Goal: Transaction & Acquisition: Book appointment/travel/reservation

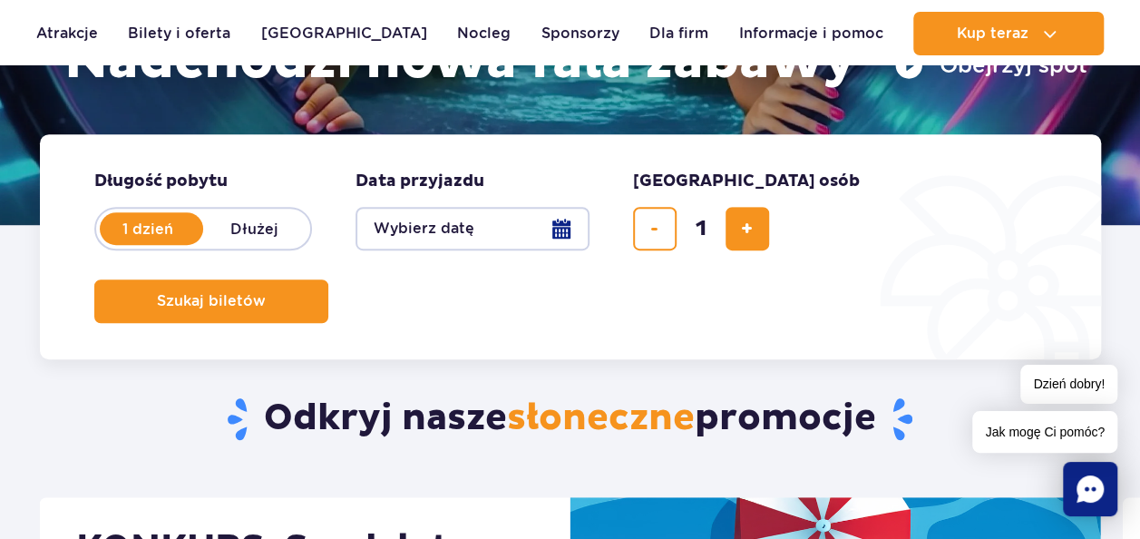
scroll to position [346, 0]
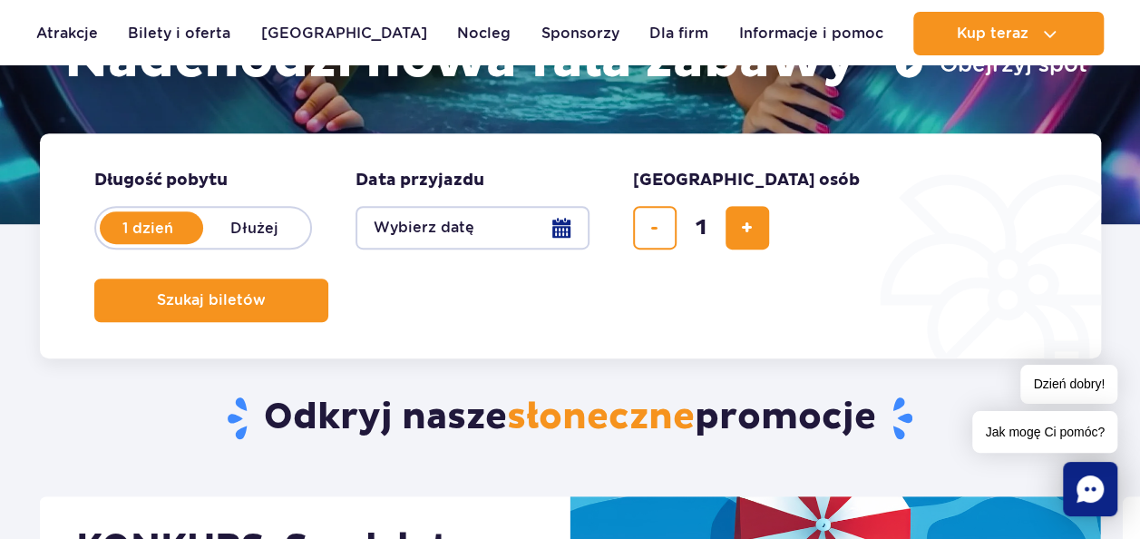
click at [569, 218] on button "Wybierz datę" at bounding box center [473, 228] width 234 height 44
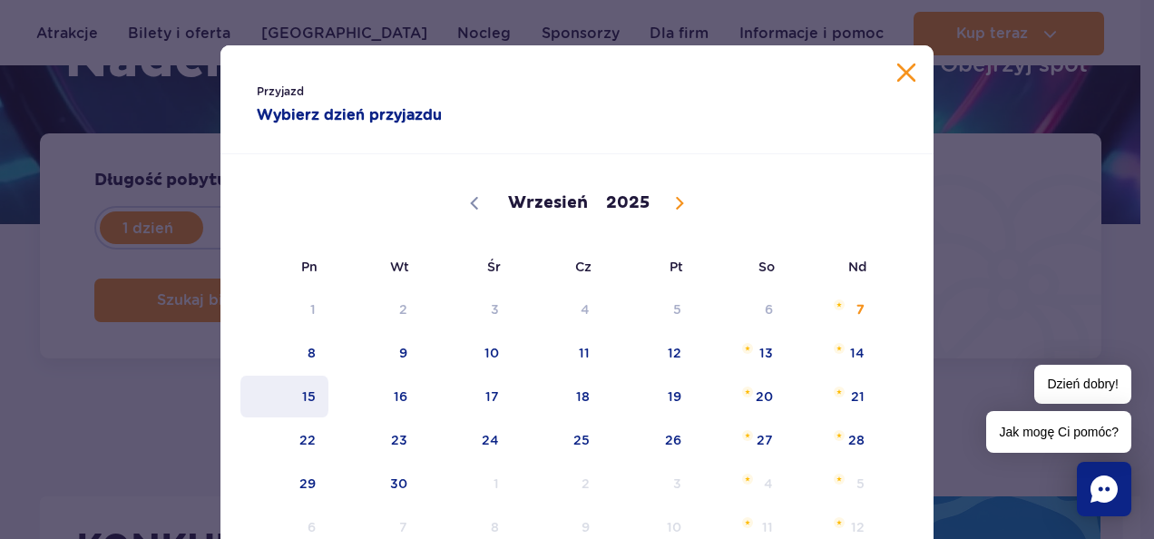
click at [295, 394] on span "15" at bounding box center [285, 396] width 92 height 42
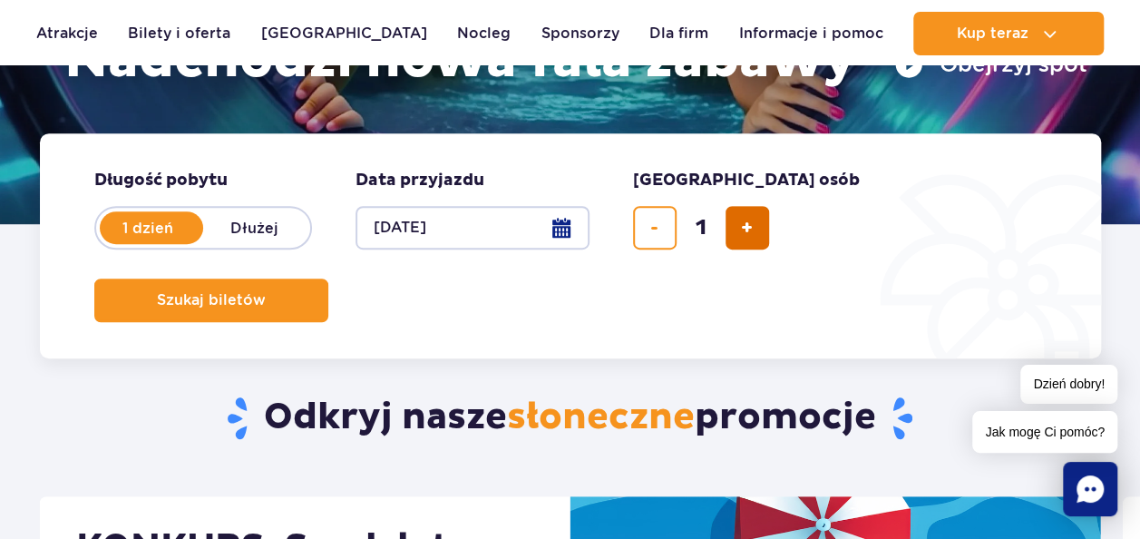
click at [749, 228] on span "dodaj bilet" at bounding box center [747, 228] width 12 height 0
type input "3"
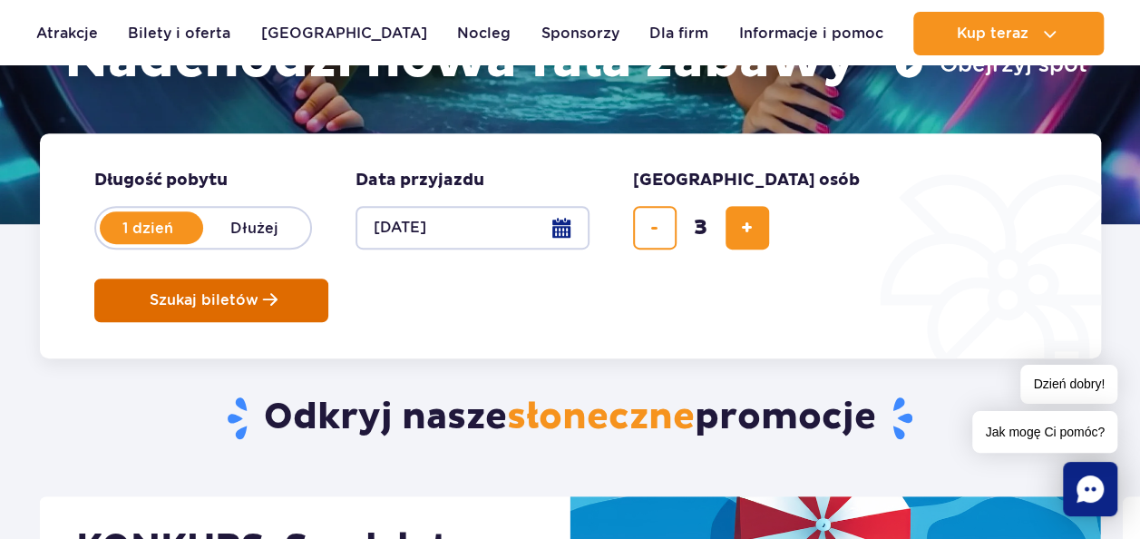
click at [328, 278] on button "Szukaj biletów" at bounding box center [211, 300] width 234 height 44
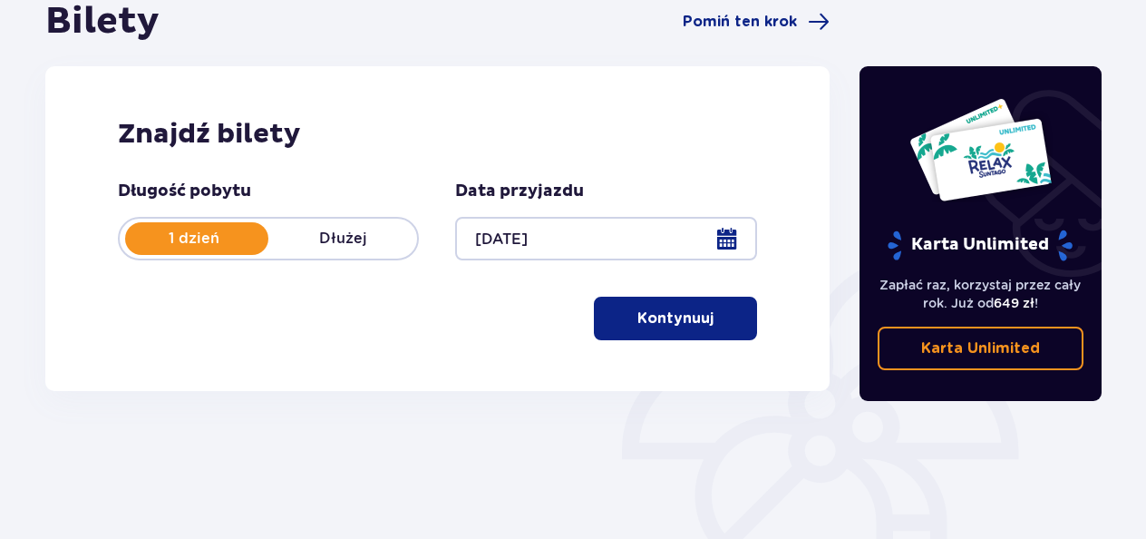
scroll to position [241, 0]
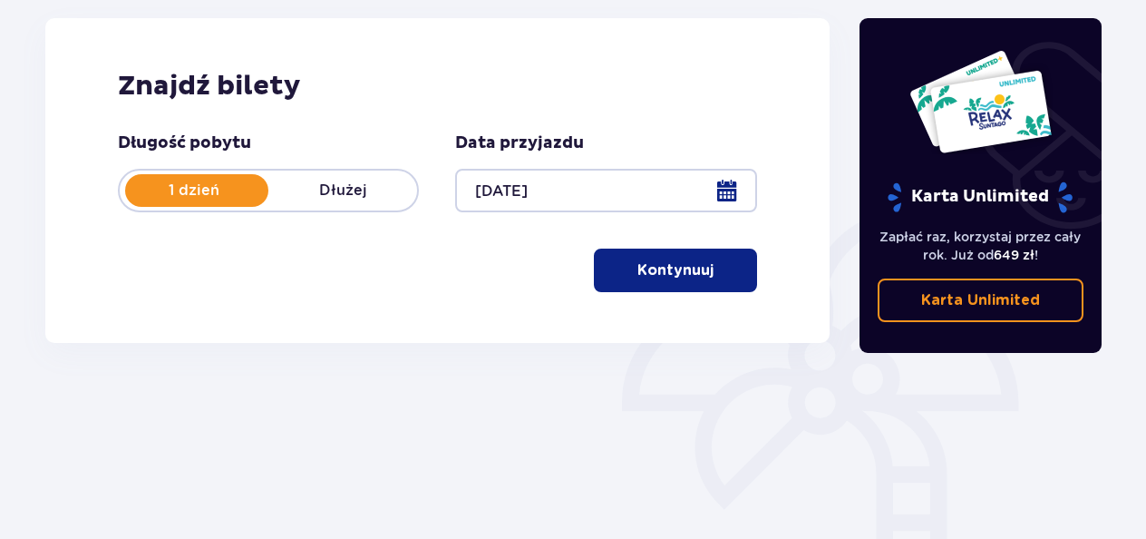
click at [723, 268] on span "button" at bounding box center [718, 270] width 22 height 22
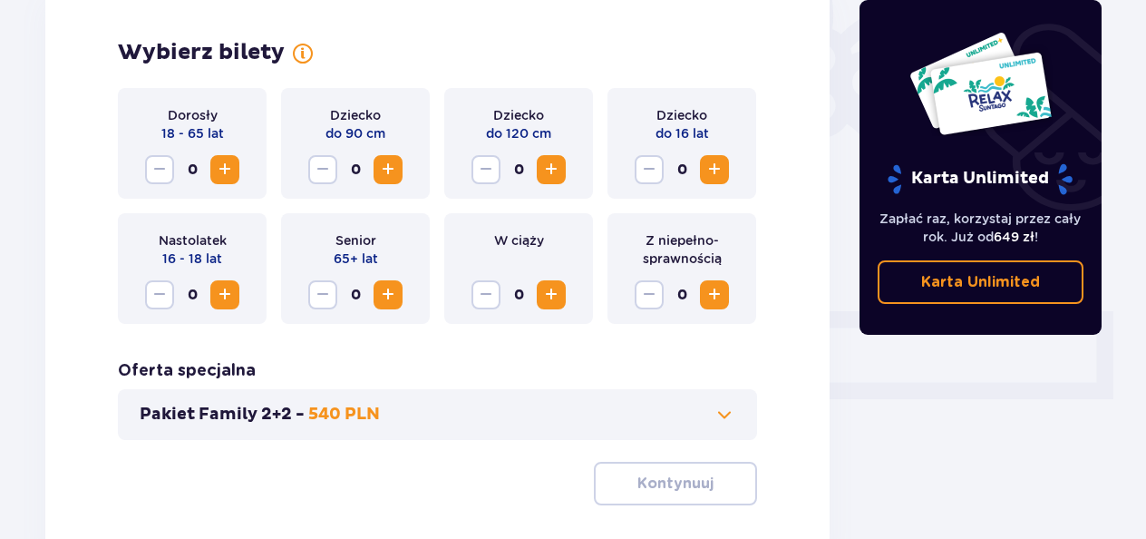
scroll to position [579, 0]
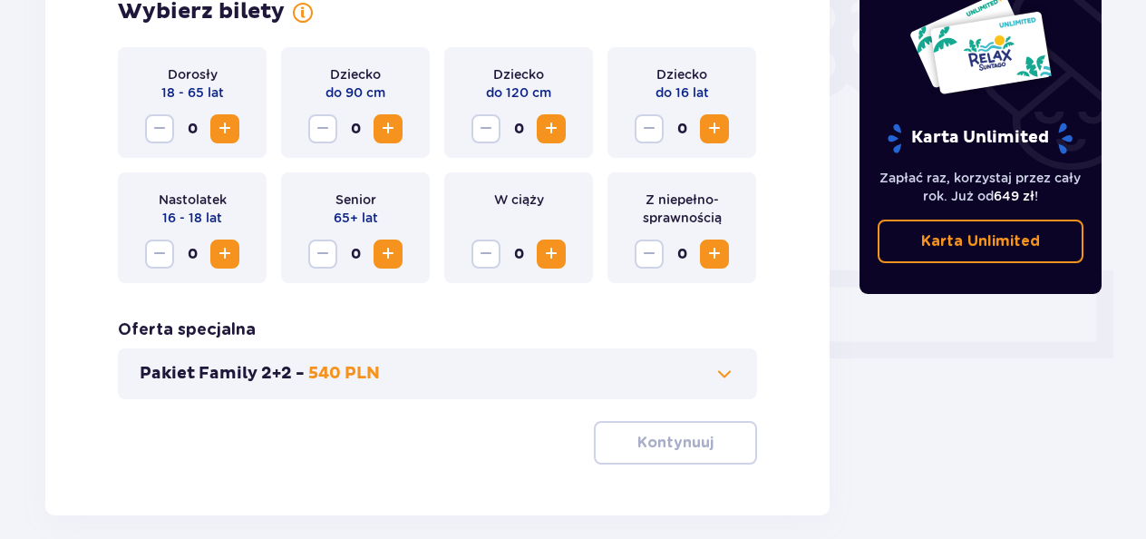
click at [226, 140] on span "Increase" at bounding box center [225, 129] width 22 height 22
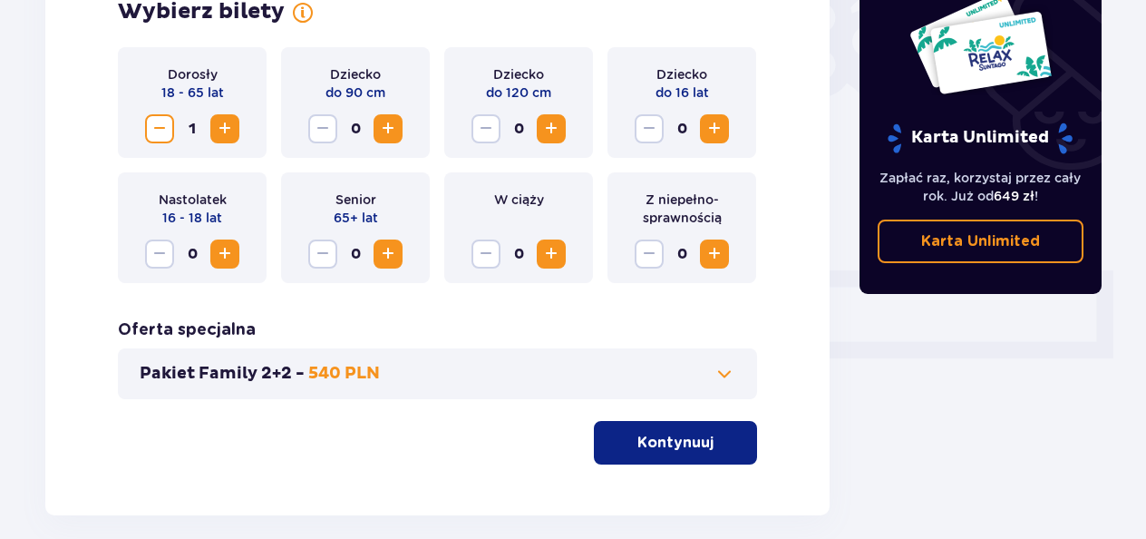
click at [214, 123] on span "Increase" at bounding box center [225, 129] width 22 height 22
click at [402, 138] on button "Increase" at bounding box center [388, 128] width 29 height 29
click at [730, 447] on button "Kontynuuj" at bounding box center [675, 443] width 163 height 44
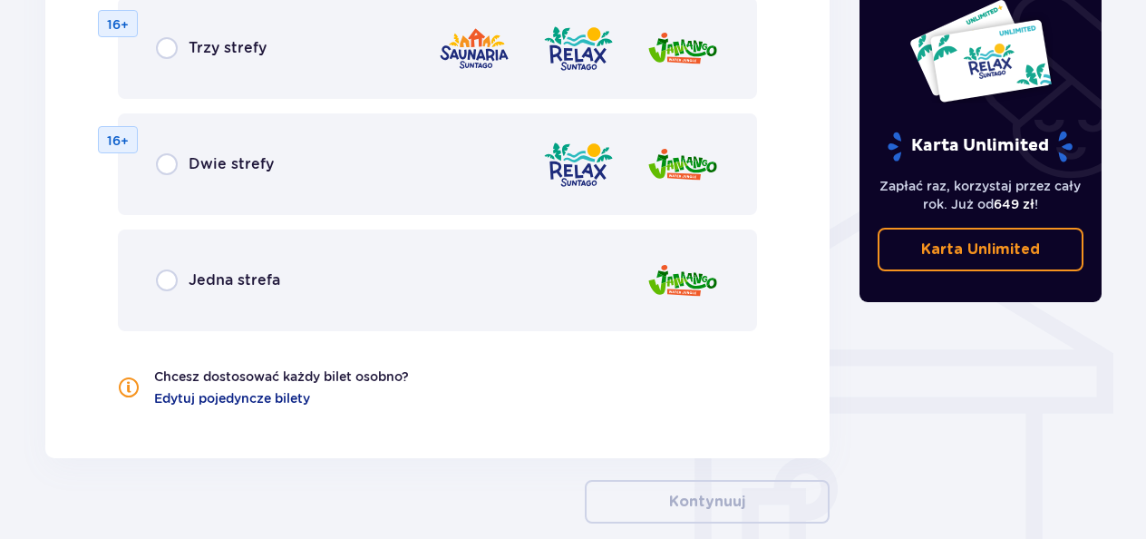
scroll to position [1272, 0]
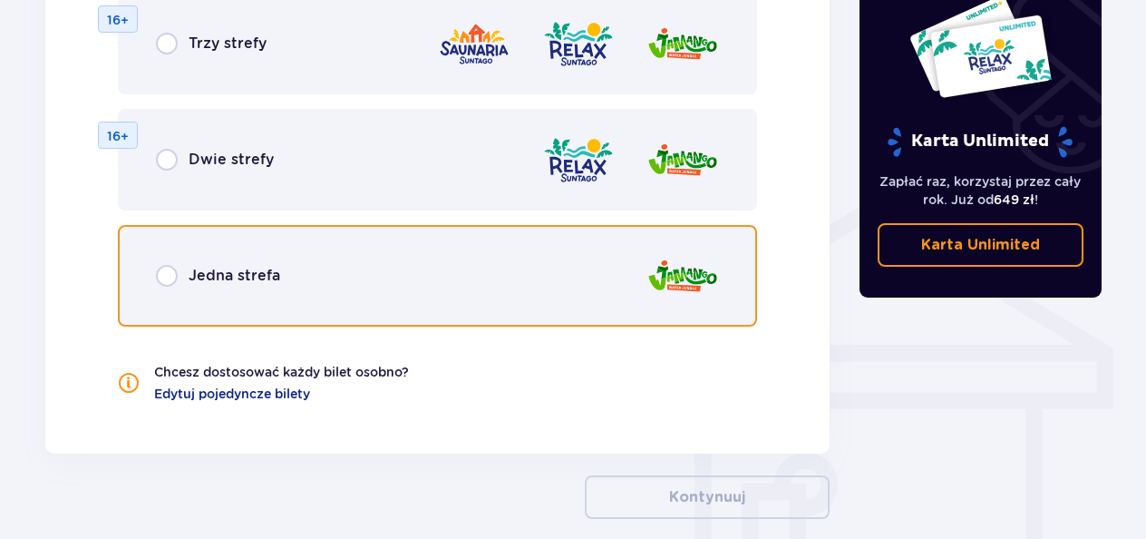
click at [174, 283] on input "radio" at bounding box center [167, 276] width 22 height 22
radio input "true"
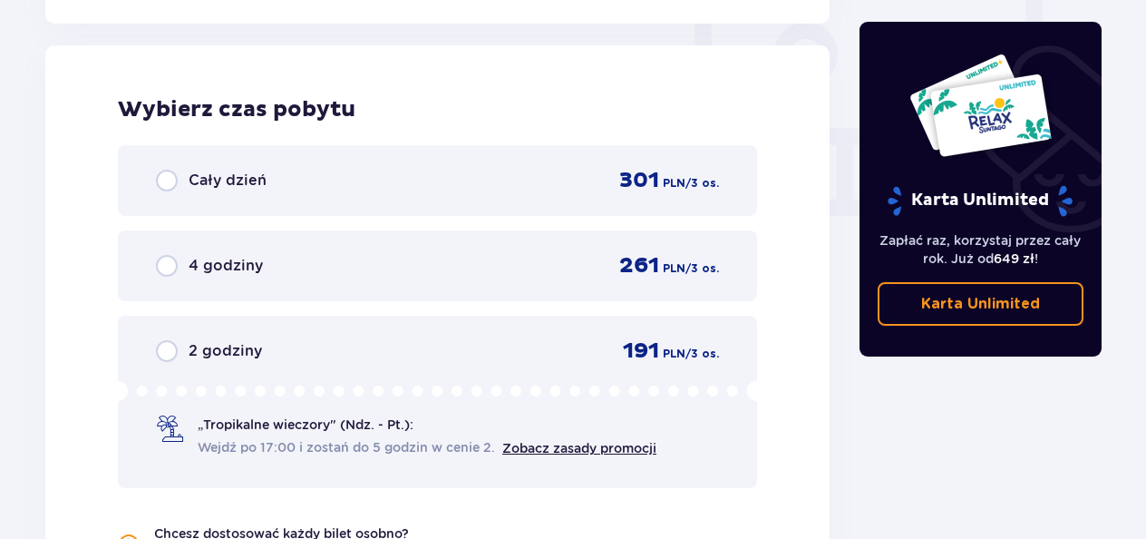
scroll to position [1703, 0]
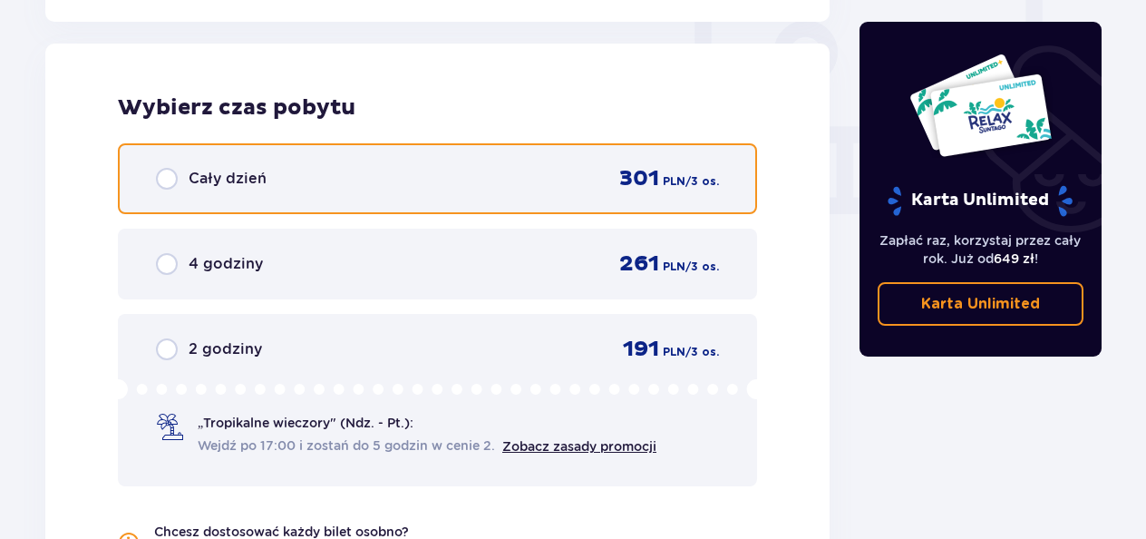
click at [161, 171] on input "radio" at bounding box center [167, 179] width 22 height 22
radio input "true"
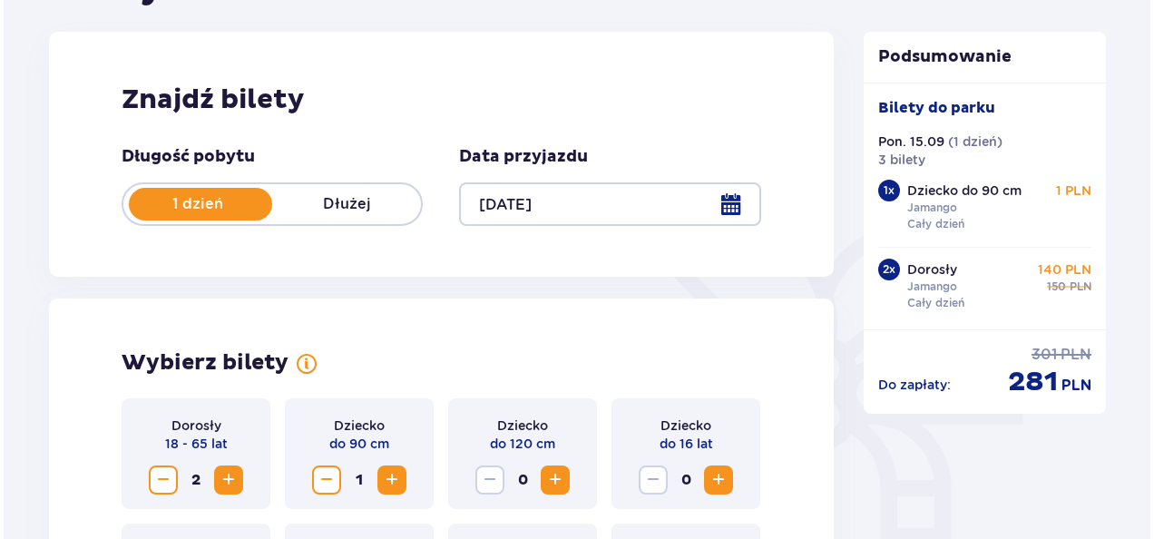
scroll to position [227, 0]
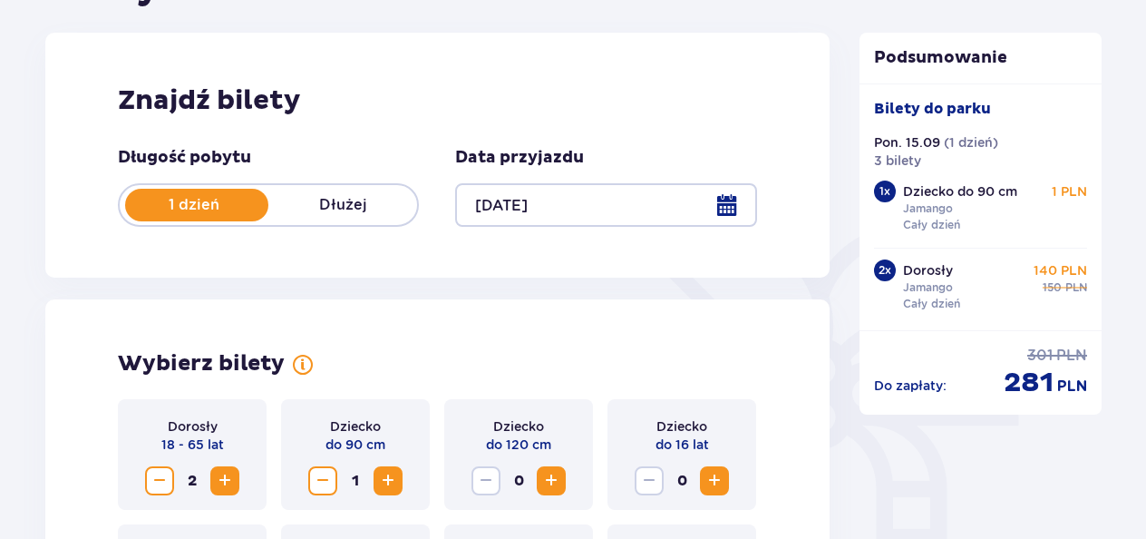
click at [726, 207] on div at bounding box center [605, 205] width 301 height 44
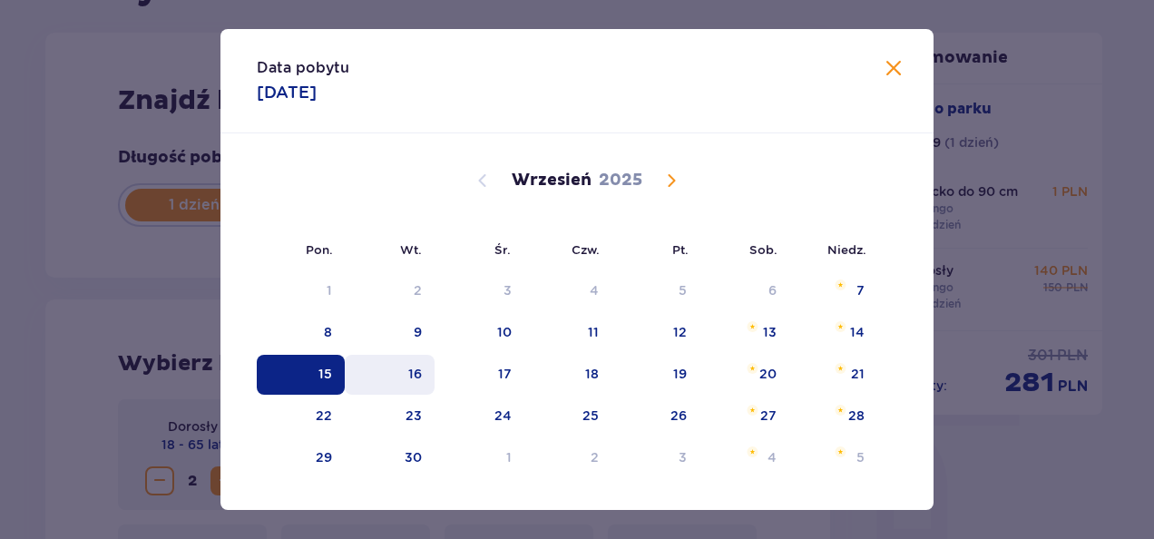
click at [397, 373] on div "16" at bounding box center [390, 375] width 90 height 40
type input "16.09.25"
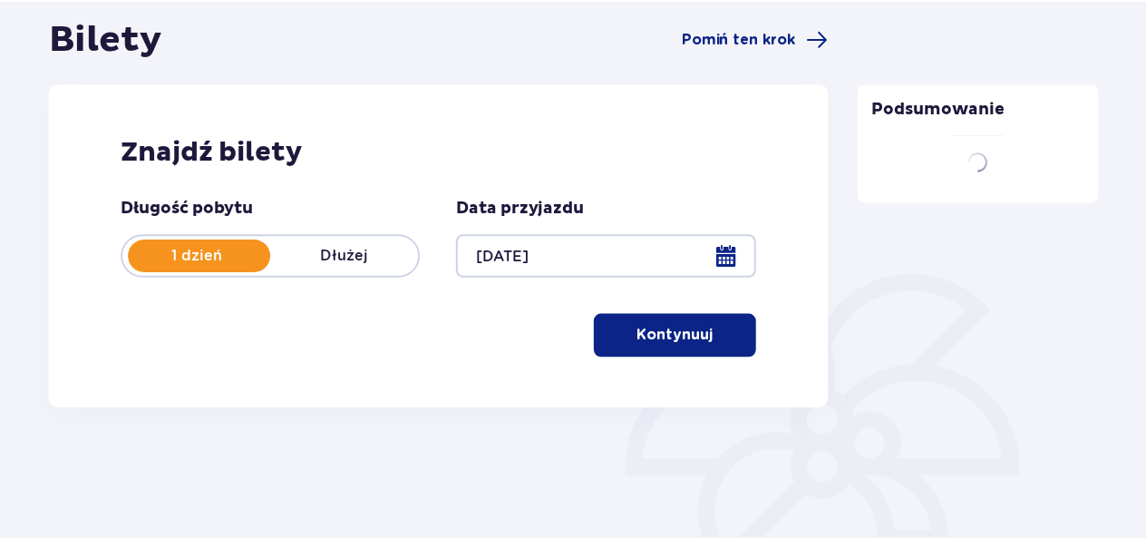
scroll to position [176, 0]
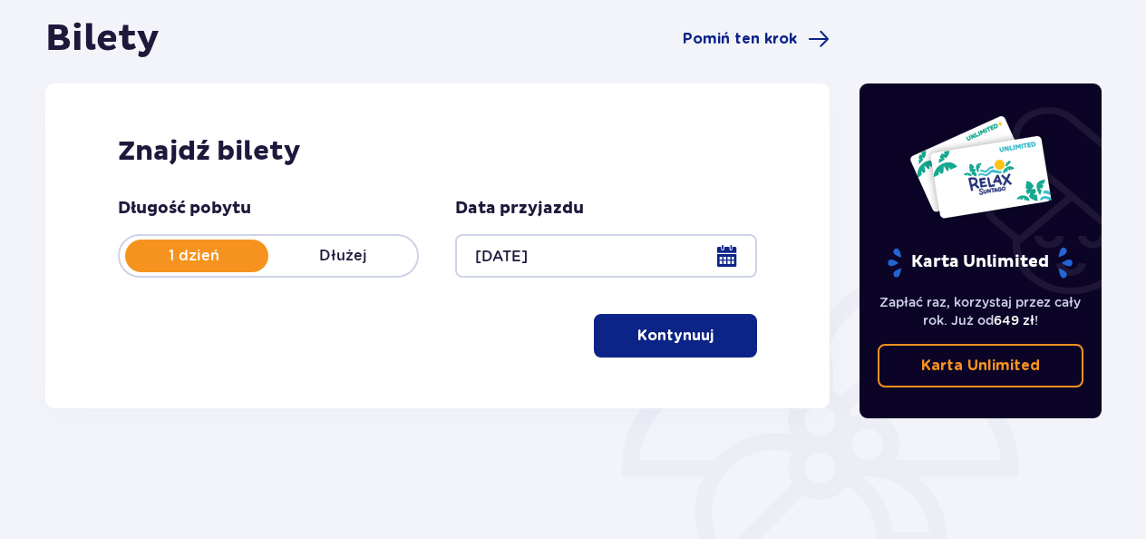
click at [685, 328] on p "Kontynuuj" at bounding box center [676, 336] width 76 height 20
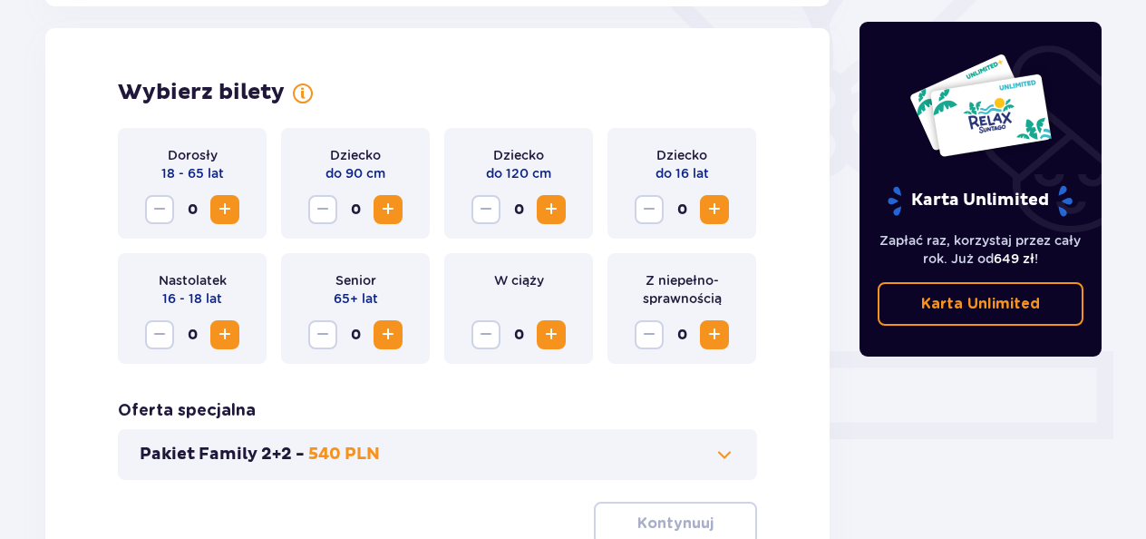
scroll to position [504, 0]
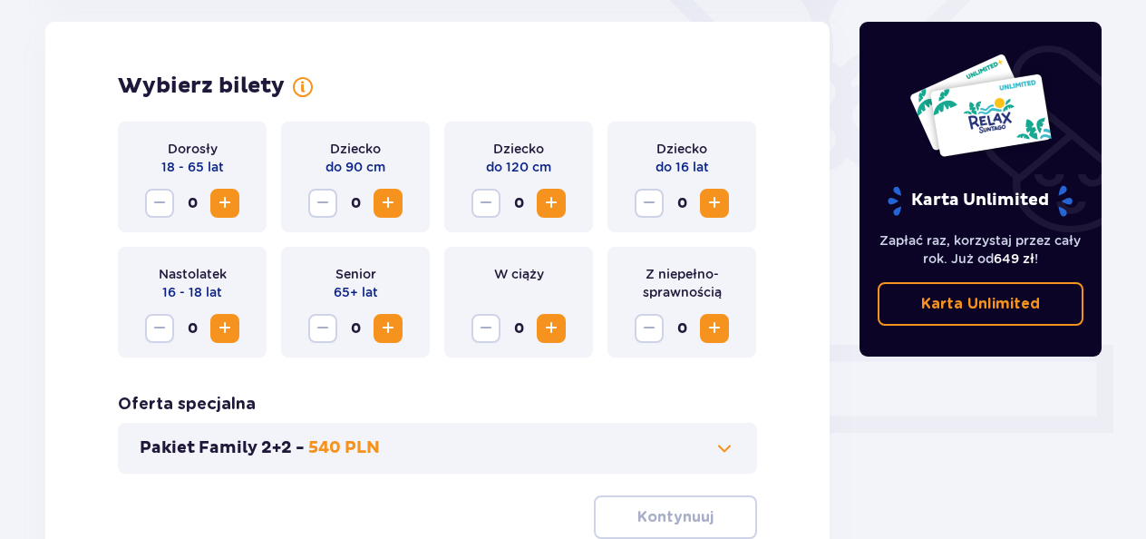
click at [226, 196] on span "Increase" at bounding box center [225, 203] width 22 height 22
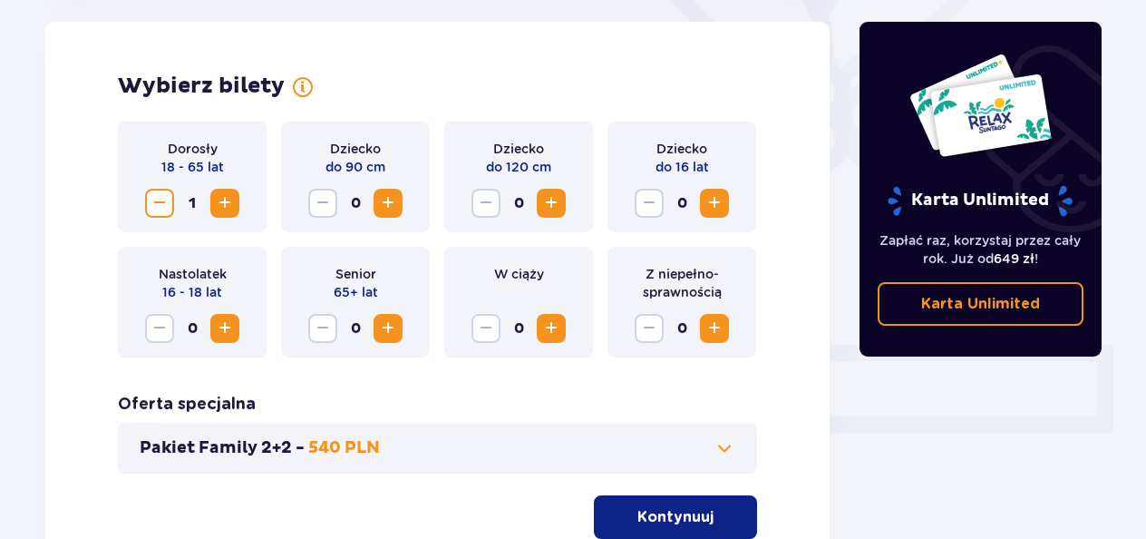
click at [226, 196] on span "Increase" at bounding box center [225, 203] width 22 height 22
click at [391, 200] on span "Increase" at bounding box center [388, 203] width 22 height 22
click at [663, 526] on p "Kontynuuj" at bounding box center [676, 517] width 76 height 20
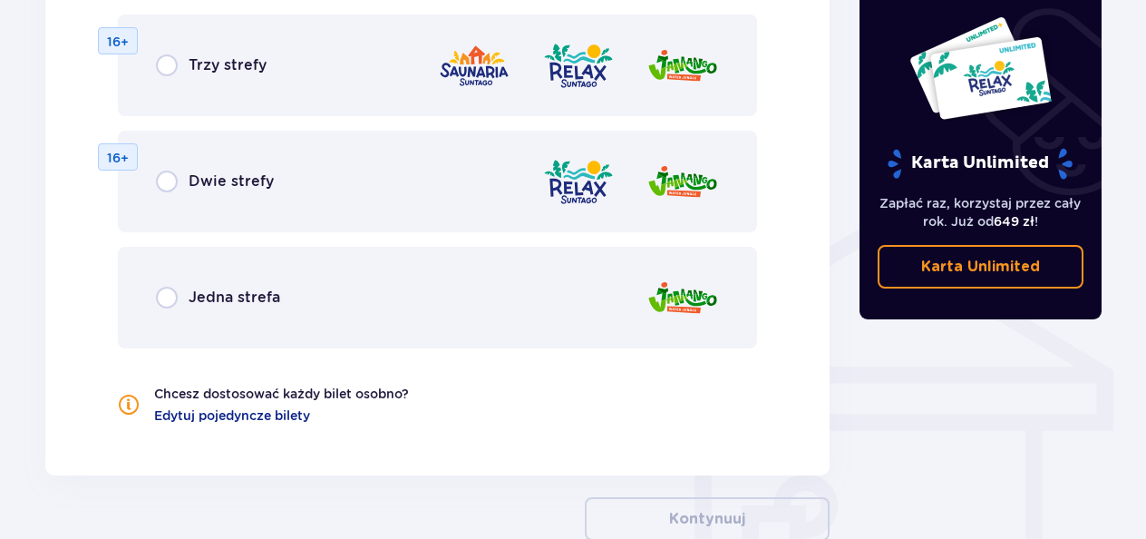
scroll to position [1252, 0]
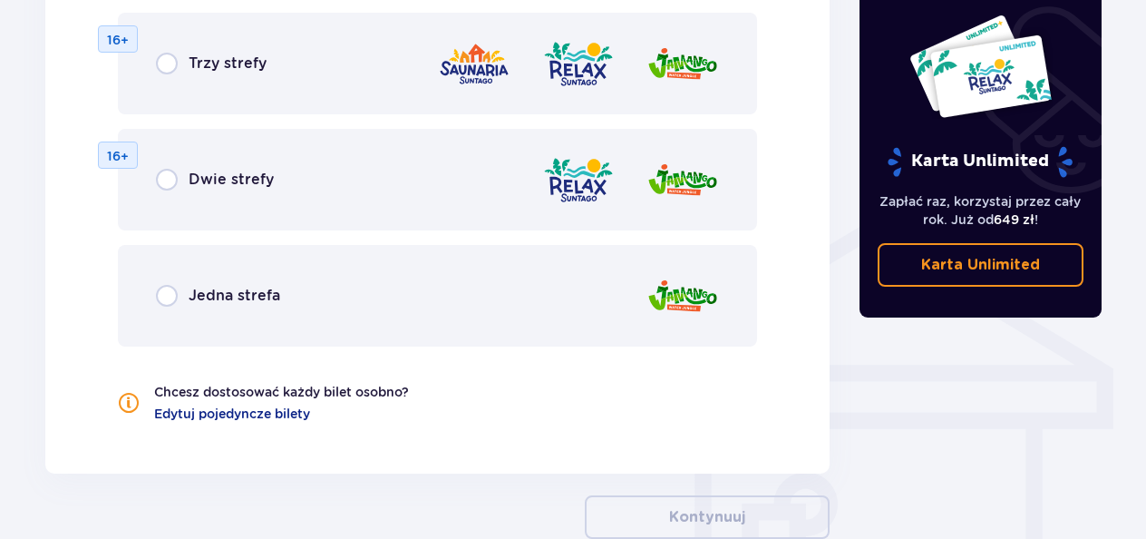
click at [174, 281] on div "Jedna strefa" at bounding box center [437, 296] width 639 height 102
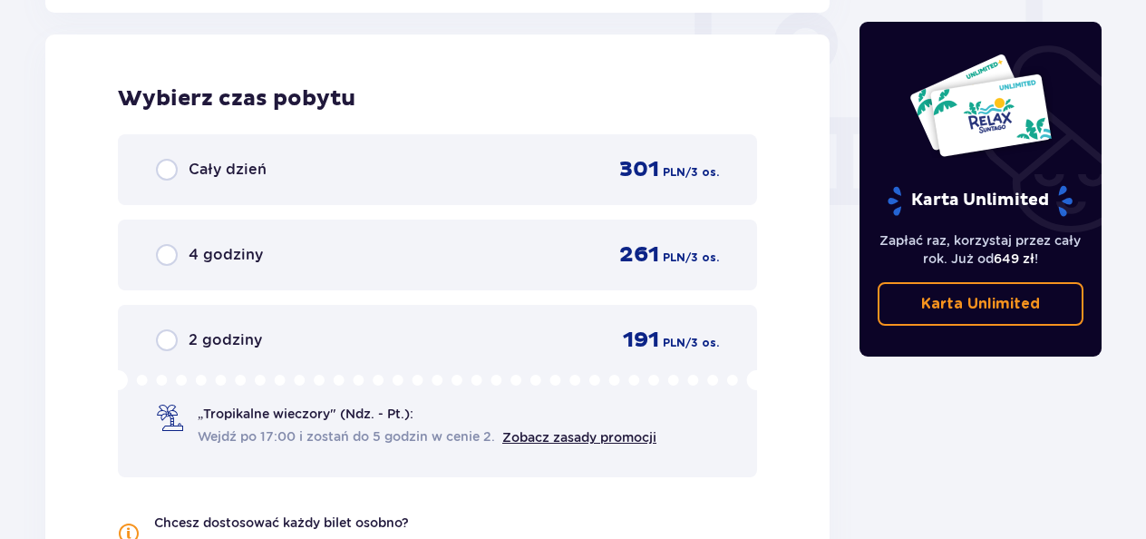
scroll to position [1711, 0]
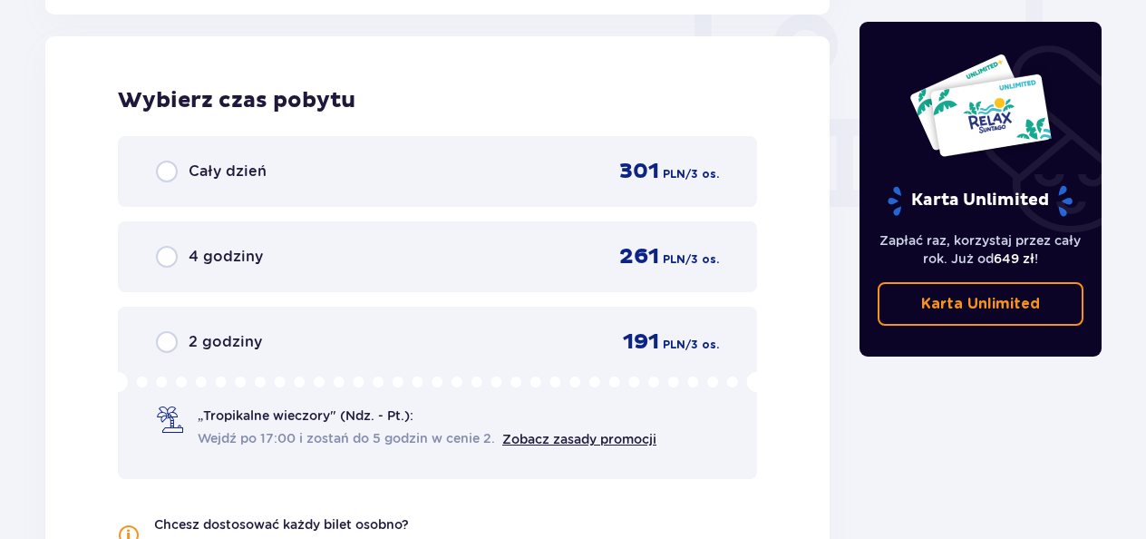
click at [155, 173] on div "Cały dzień 301 PLN / 3 os." at bounding box center [437, 171] width 639 height 71
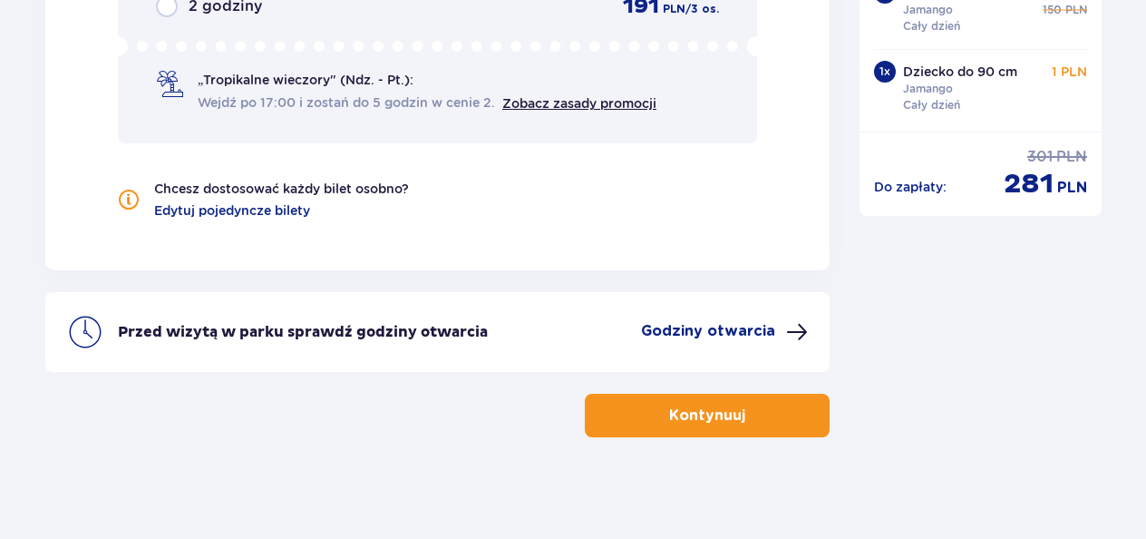
scroll to position [2053, 0]
